Goal: Transaction & Acquisition: Purchase product/service

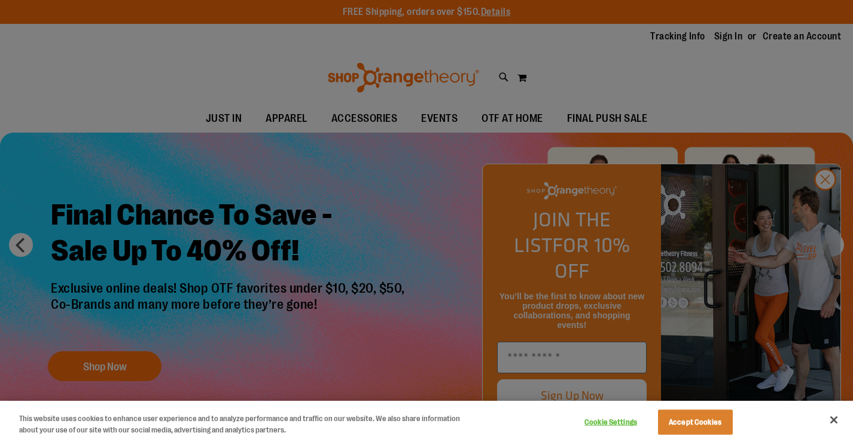
click at [835, 422] on button "Close" at bounding box center [833, 420] width 26 height 26
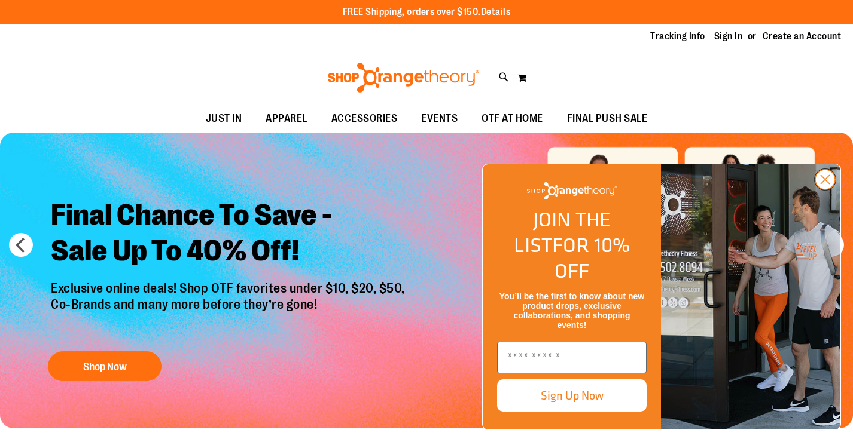
click at [825, 190] on circle "Close dialog" at bounding box center [825, 180] width 20 height 20
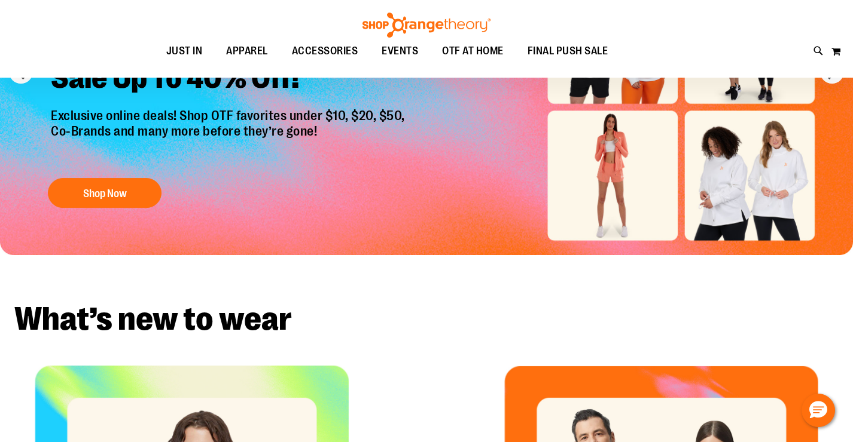
scroll to position [112, 0]
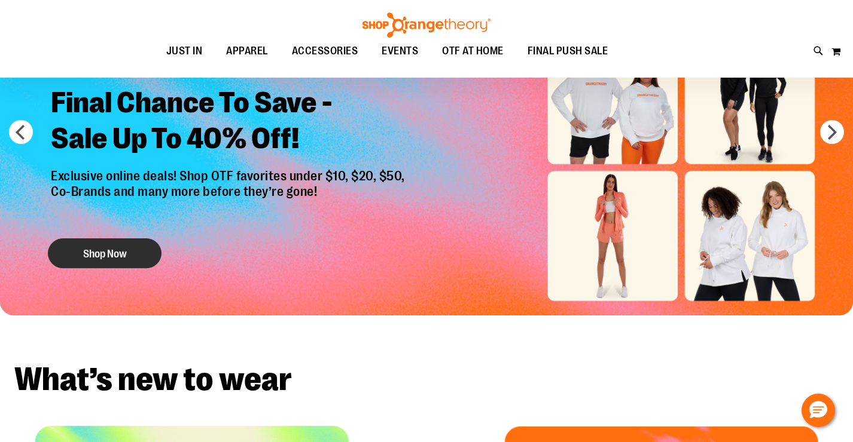
click at [126, 252] on button "Shop Now" at bounding box center [105, 254] width 114 height 30
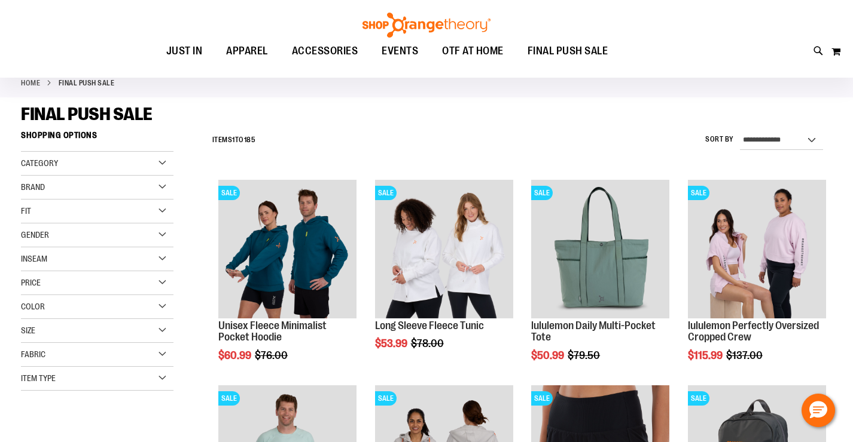
scroll to position [63, 0]
select select "*********"
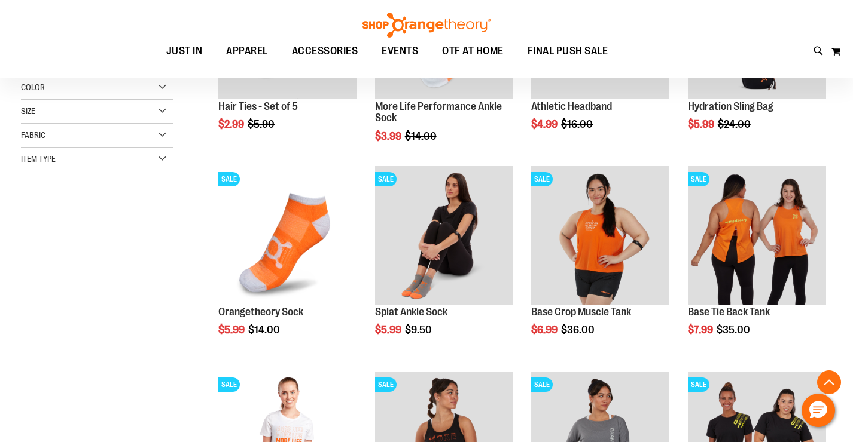
scroll to position [286, 1]
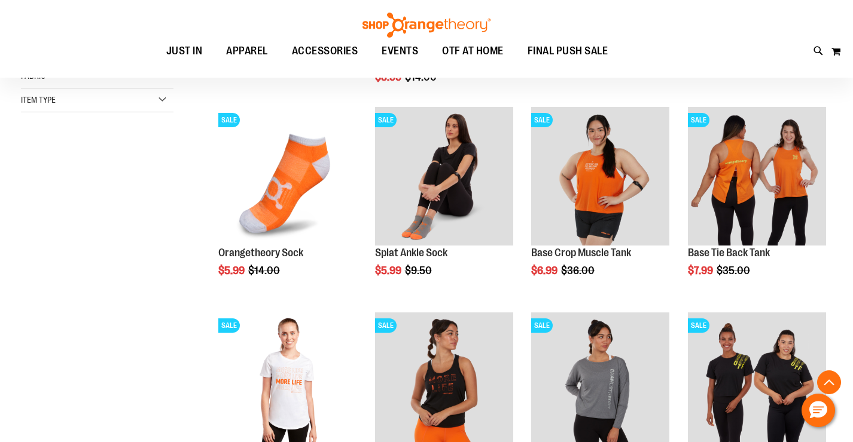
scroll to position [343, 0]
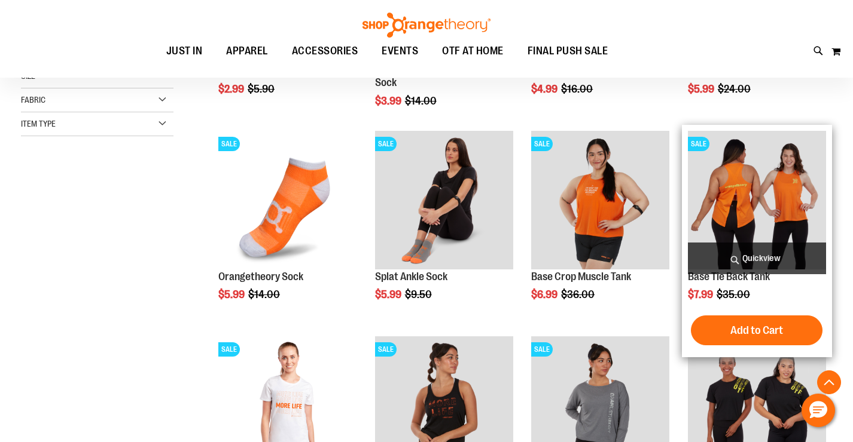
scroll to position [319, 0]
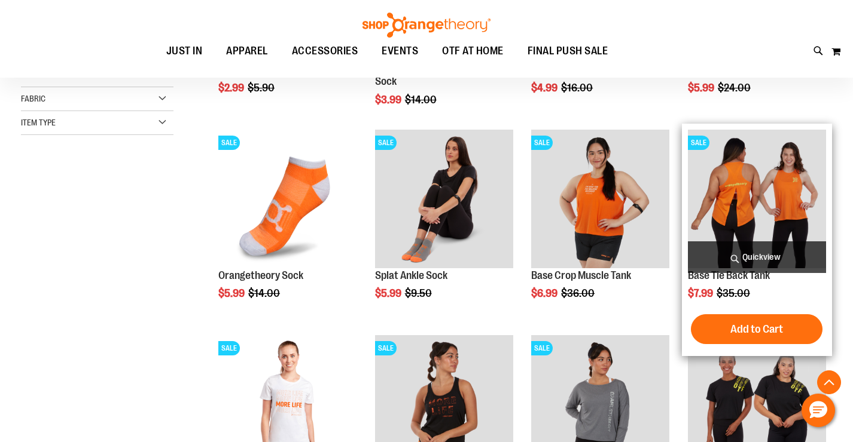
click at [757, 252] on span "Quickview" at bounding box center [757, 258] width 138 height 32
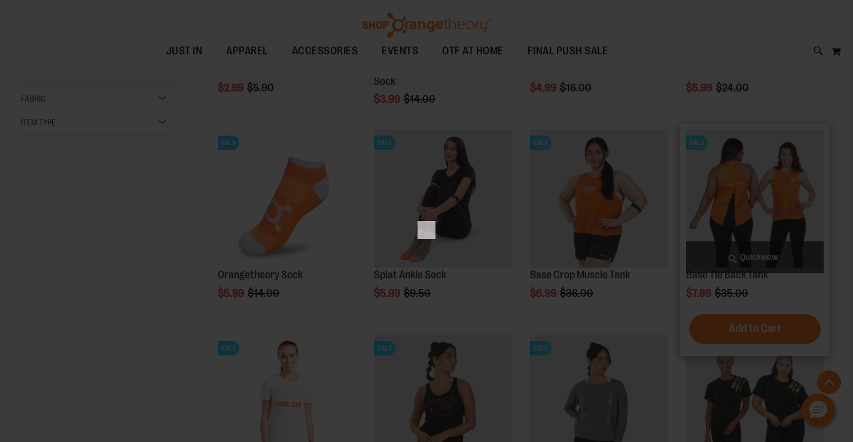
scroll to position [0, 0]
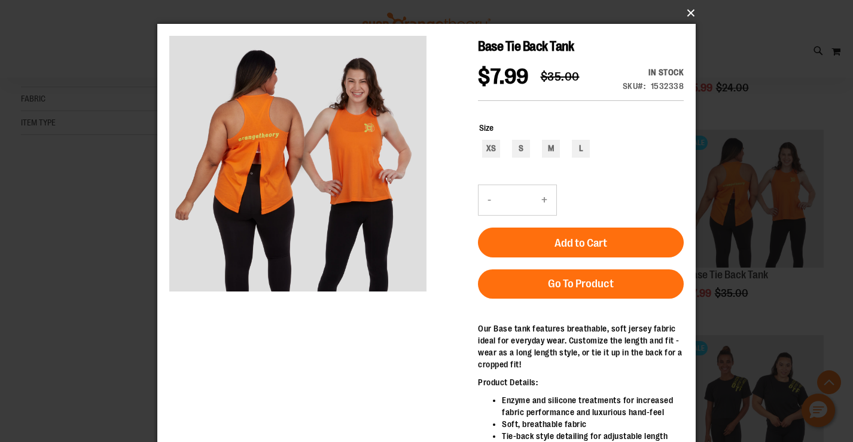
click at [690, 14] on button "×" at bounding box center [430, 13] width 538 height 26
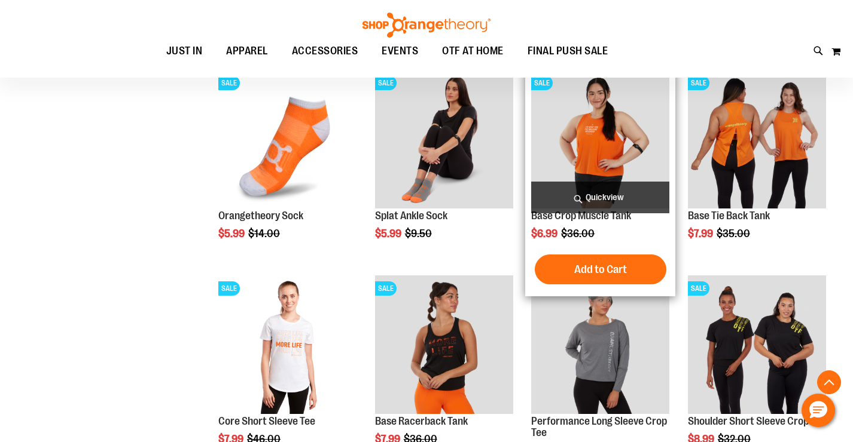
scroll to position [380, 0]
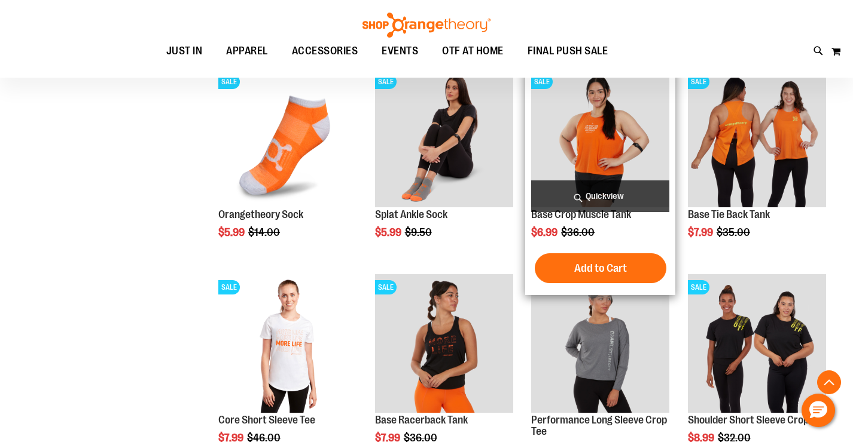
click at [603, 192] on span "Quickview" at bounding box center [600, 197] width 138 height 32
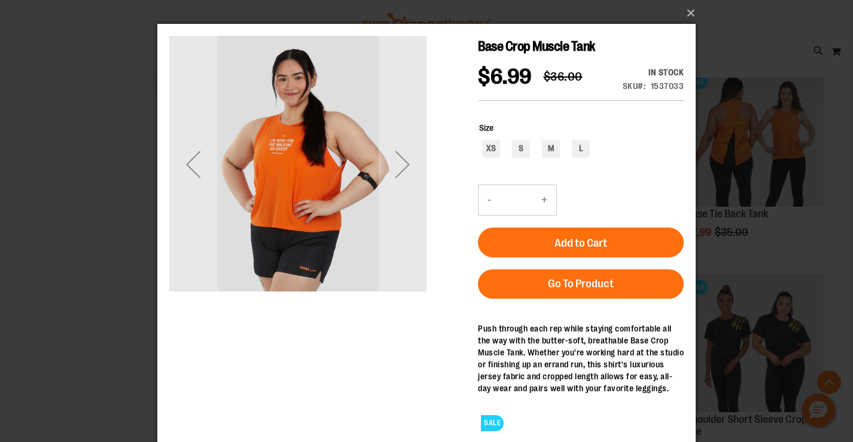
scroll to position [0, 0]
click at [408, 167] on div "Next" at bounding box center [402, 165] width 48 height 48
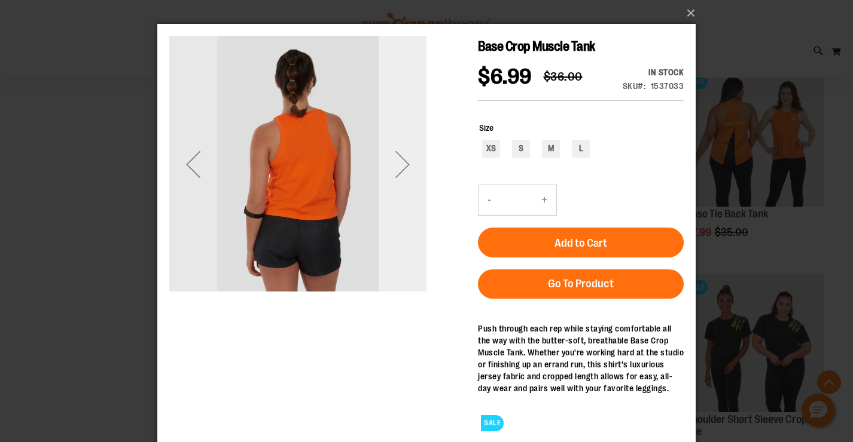
click at [408, 167] on div "Next" at bounding box center [402, 165] width 48 height 48
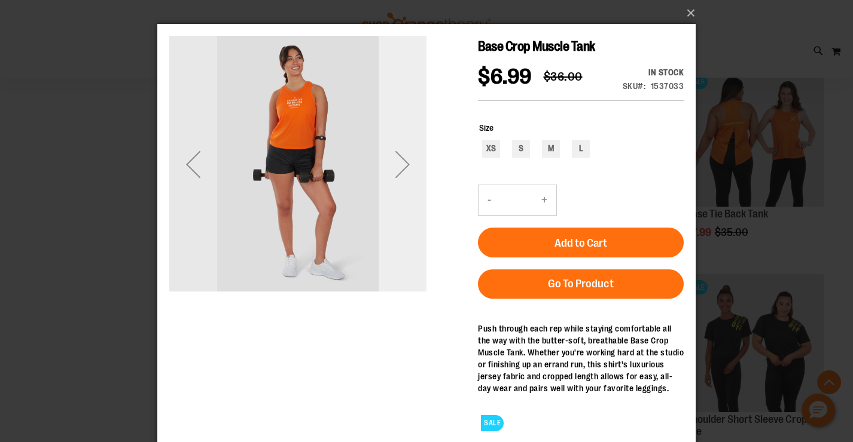
click at [408, 167] on div "Next" at bounding box center [402, 165] width 48 height 48
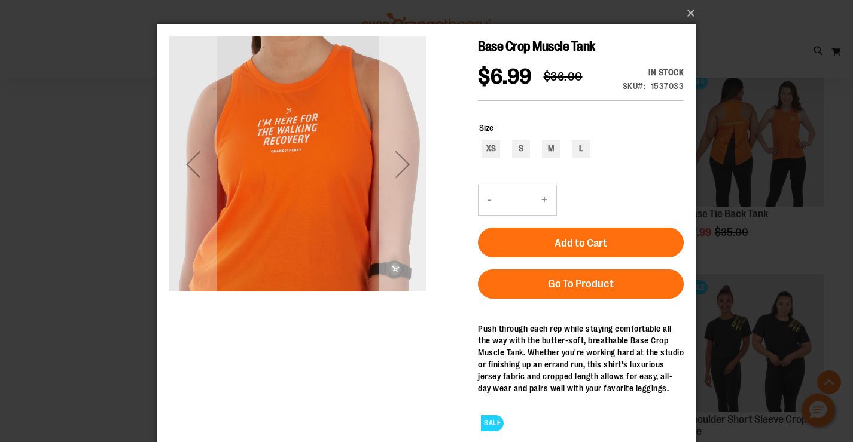
click at [408, 167] on div "Next" at bounding box center [402, 165] width 48 height 48
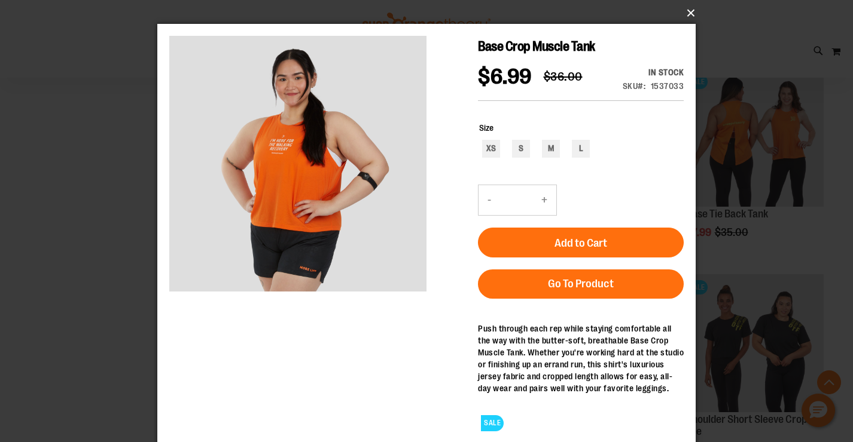
click at [690, 14] on button "×" at bounding box center [430, 13] width 538 height 26
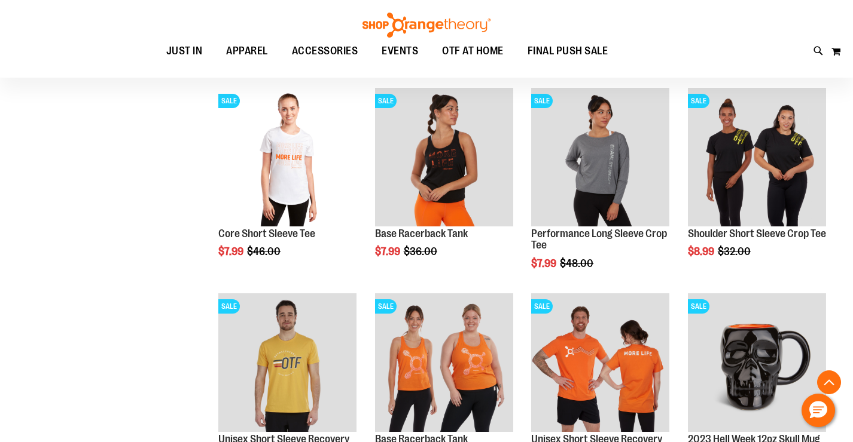
scroll to position [572, 0]
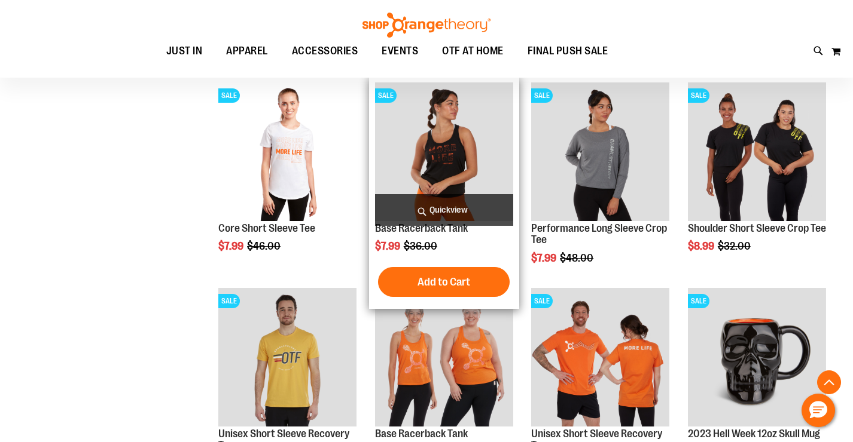
click at [446, 209] on span "Quickview" at bounding box center [444, 210] width 138 height 32
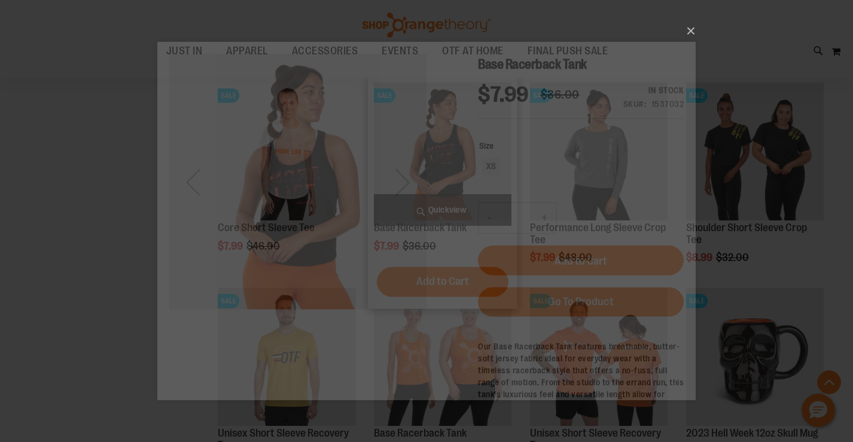
scroll to position [0, 0]
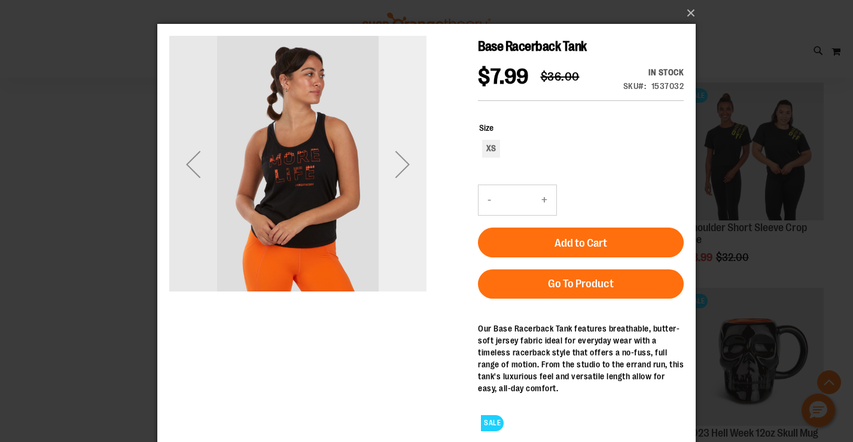
click at [399, 172] on div "Next" at bounding box center [402, 165] width 48 height 48
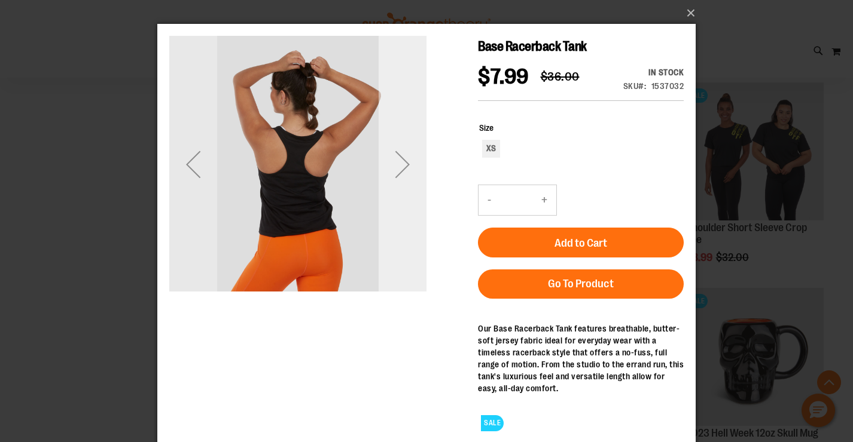
click at [399, 172] on div "Next" at bounding box center [402, 165] width 48 height 48
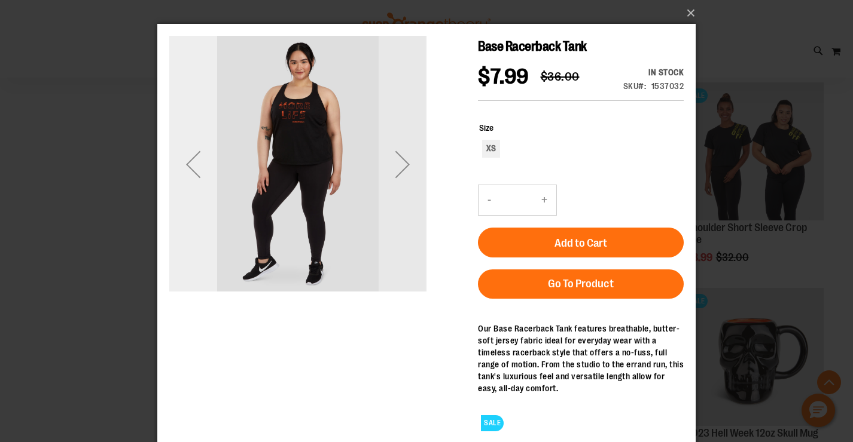
click at [194, 158] on div "Previous" at bounding box center [193, 165] width 48 height 48
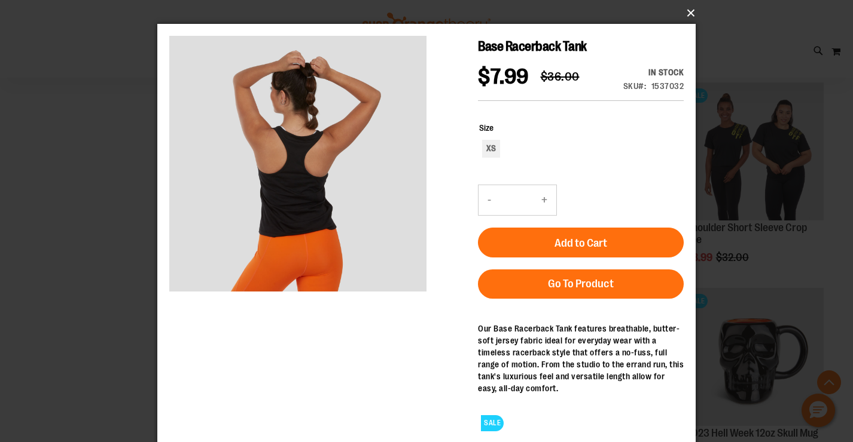
click at [687, 15] on button "×" at bounding box center [430, 13] width 538 height 26
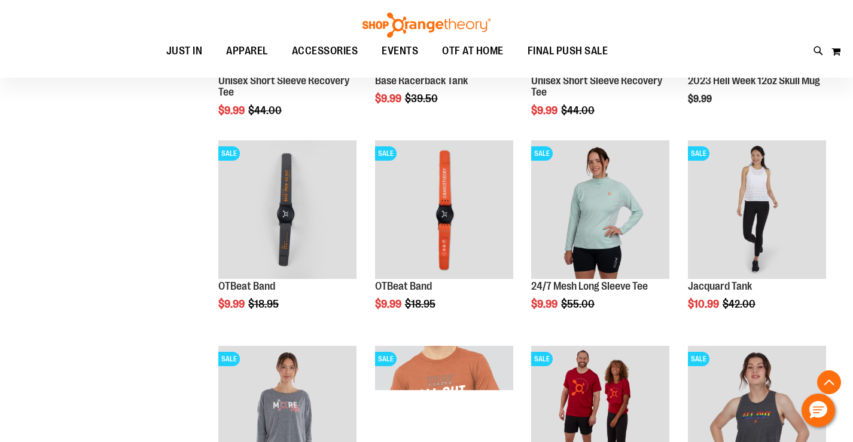
scroll to position [926, 0]
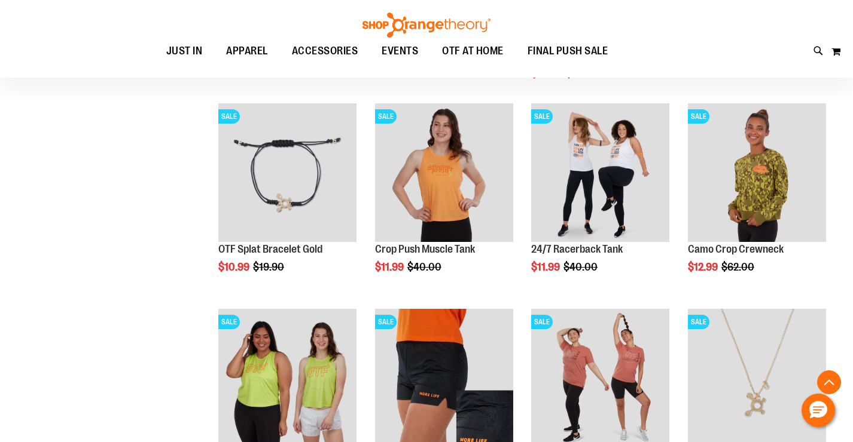
scroll to position [1572, 0]
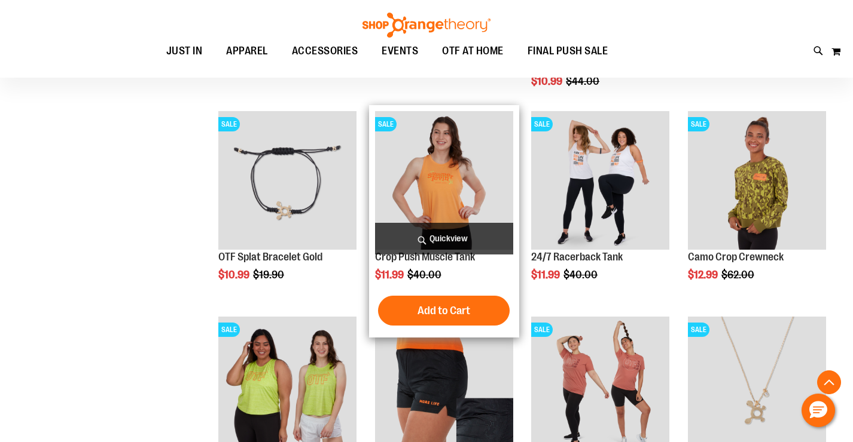
click at [437, 233] on span "Quickview" at bounding box center [444, 239] width 138 height 32
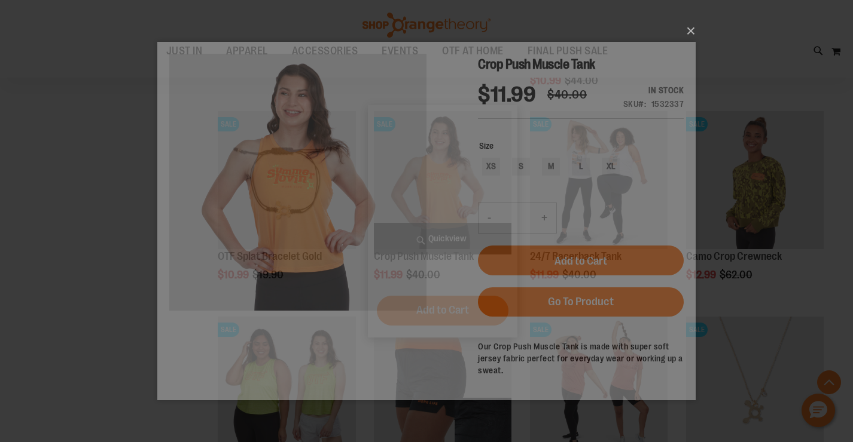
scroll to position [0, 0]
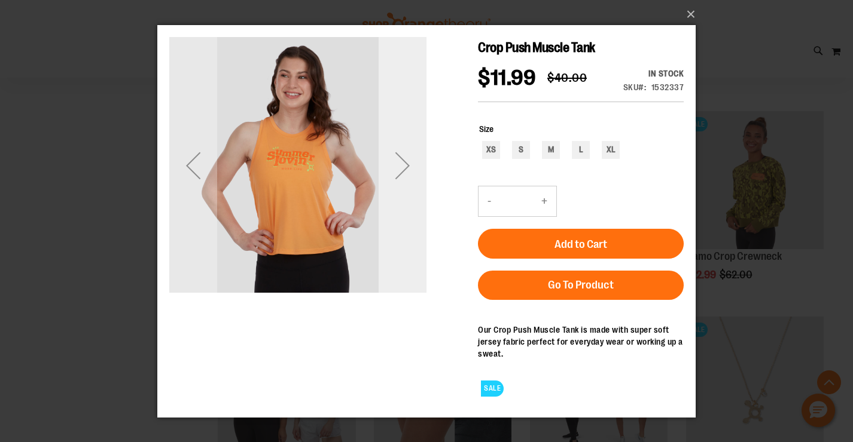
click at [401, 170] on div "Next" at bounding box center [402, 165] width 48 height 48
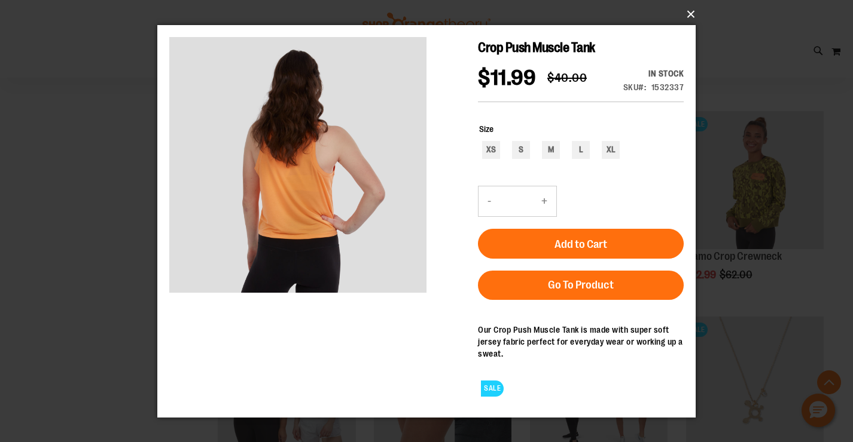
click at [688, 17] on button "×" at bounding box center [430, 14] width 538 height 26
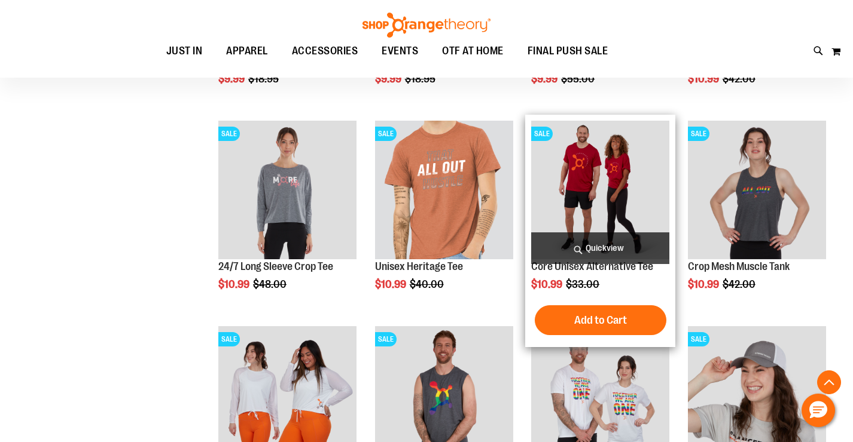
scroll to position [1150, 0]
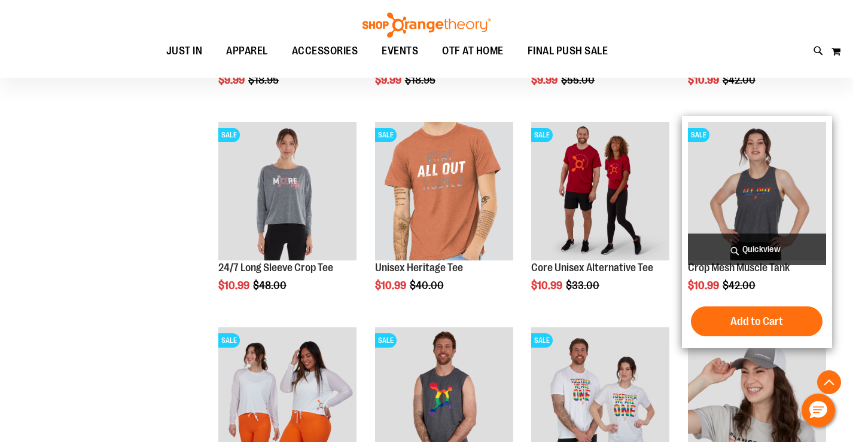
click at [752, 246] on span "Quickview" at bounding box center [757, 250] width 138 height 32
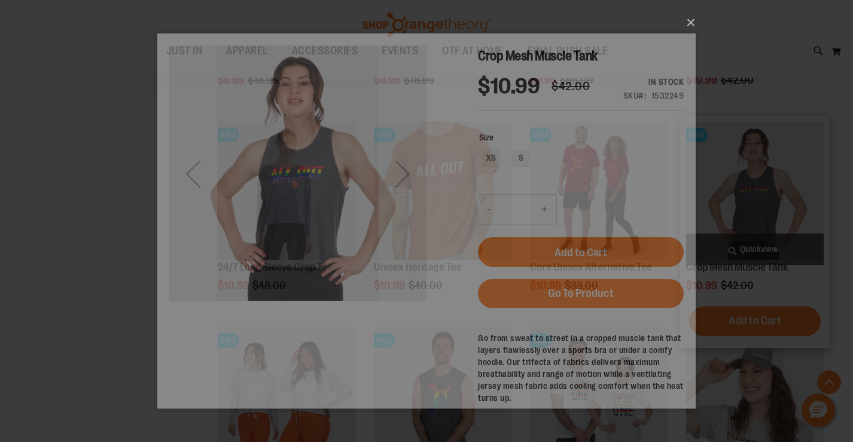
scroll to position [0, 0]
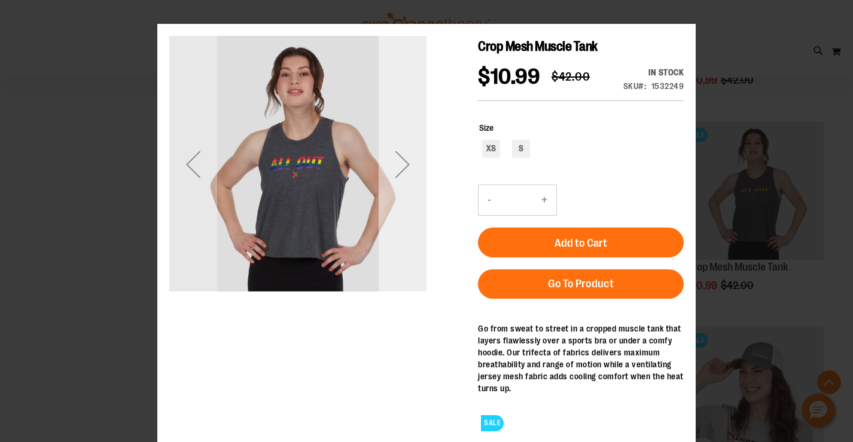
click at [400, 158] on div "Next" at bounding box center [402, 165] width 48 height 48
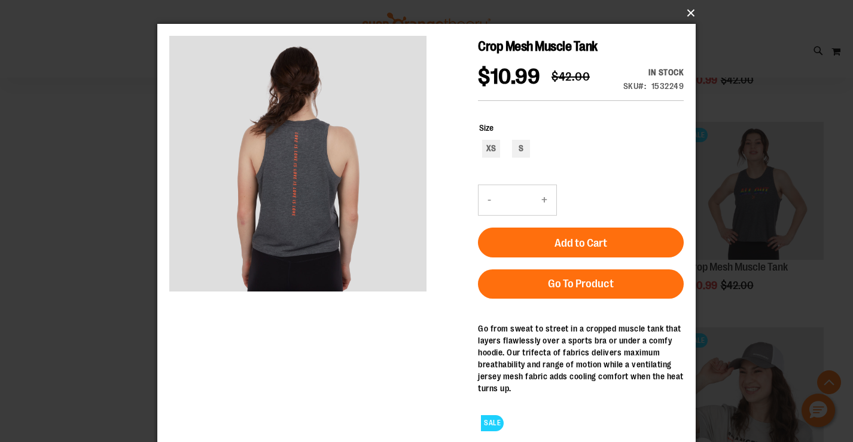
click at [686, 13] on button "×" at bounding box center [430, 13] width 538 height 26
